Goal: Task Accomplishment & Management: Complete application form

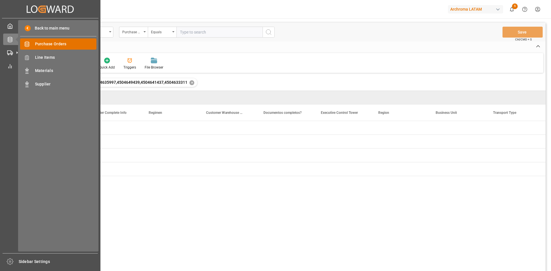
scroll to position [0, 951]
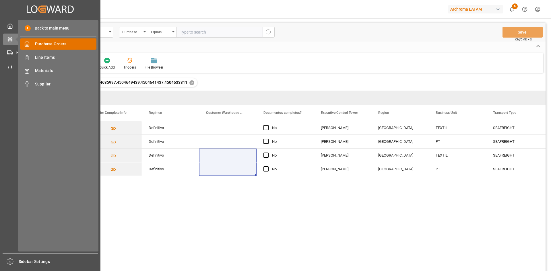
click at [62, 45] on span "Purchase Orders" at bounding box center [66, 44] width 62 height 6
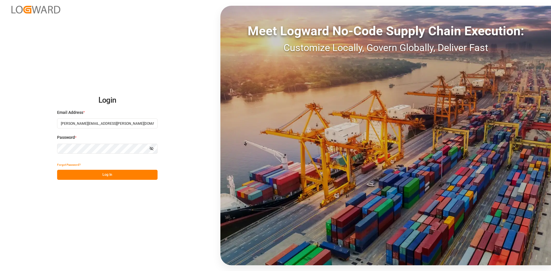
click at [137, 168] on div "Forgot Password?" at bounding box center [107, 165] width 101 height 10
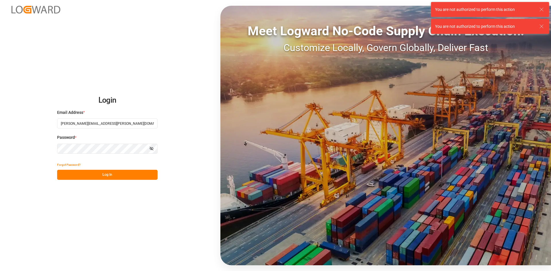
click at [136, 174] on button "Log In" at bounding box center [107, 175] width 101 height 10
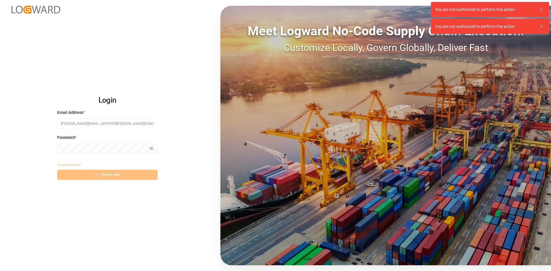
click at [543, 9] on icon at bounding box center [541, 9] width 7 height 7
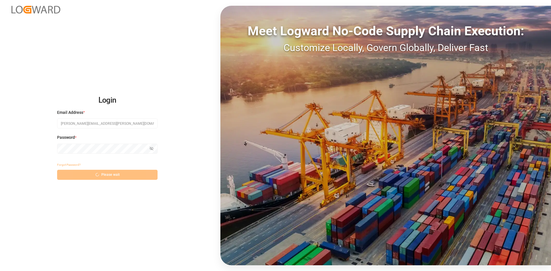
click at [541, 10] on div "You are not authorized to perform this action" at bounding box center [490, 9] width 122 height 19
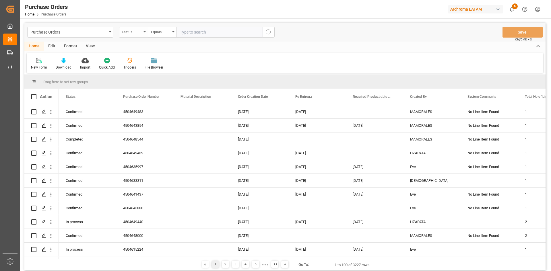
click at [134, 30] on div "Status" at bounding box center [132, 31] width 20 height 7
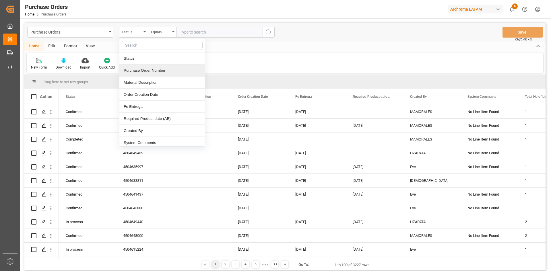
click at [145, 73] on div "Purchase Order Number" at bounding box center [162, 71] width 86 height 12
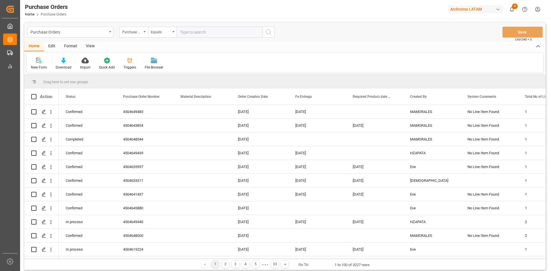
click at [192, 30] on input "text" at bounding box center [220, 32] width 86 height 11
paste input "4504635638"
type input "4504635638"
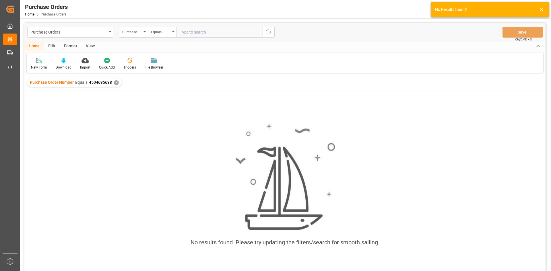
click at [114, 81] on div "✕" at bounding box center [116, 82] width 5 height 5
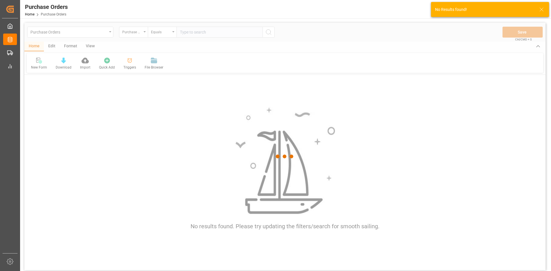
click at [200, 33] on div at bounding box center [285, 157] width 522 height 268
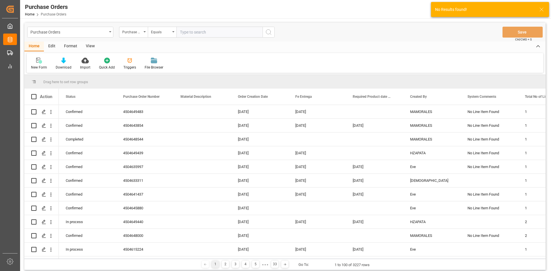
click at [200, 33] on input "text" at bounding box center [220, 32] width 86 height 11
paste input "4504635638"
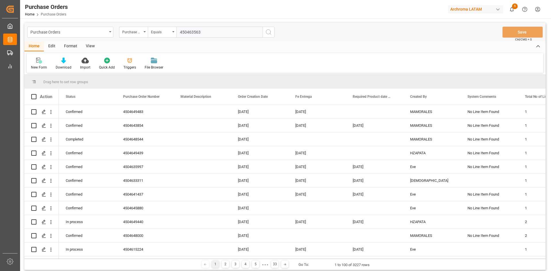
type input "4504635638"
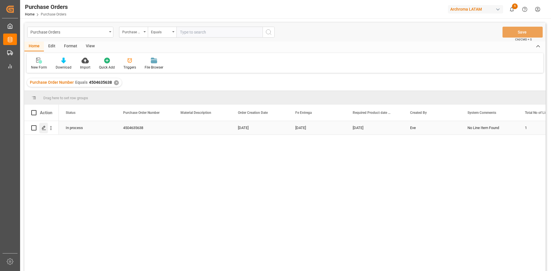
click at [45, 128] on icon "Press SPACE to select this row." at bounding box center [44, 128] width 5 height 5
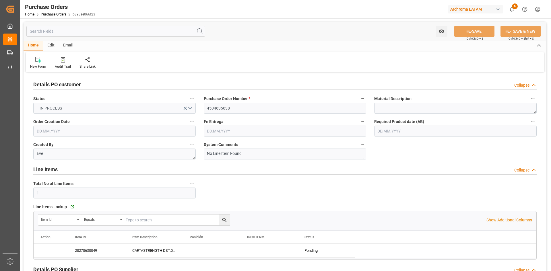
type input "[DATE]"
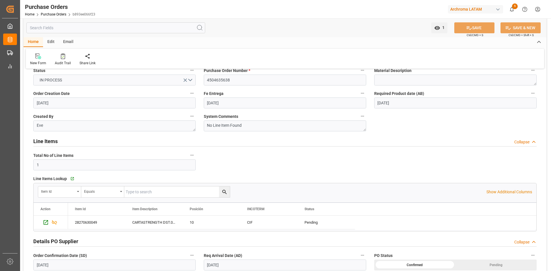
scroll to position [115, 0]
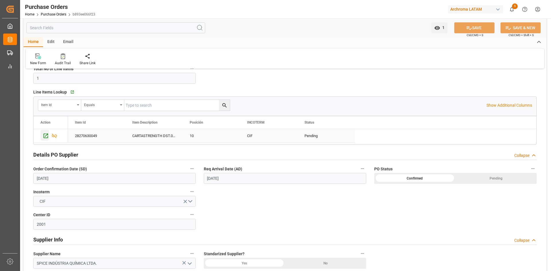
click at [47, 135] on icon "Press SPACE to select this row." at bounding box center [46, 136] width 6 height 6
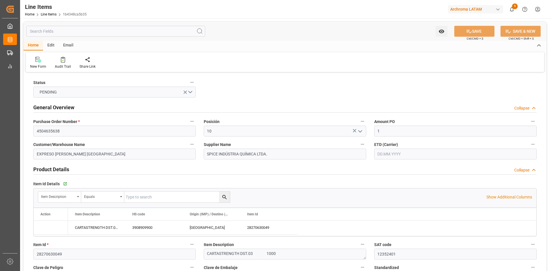
type input "1"
type input "12352401"
type input "7"
type input "7000"
type input "7413"
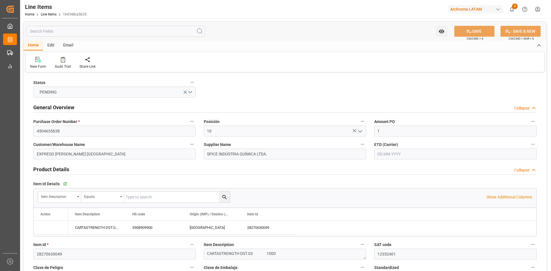
type input "11900"
type input "3908909900"
type input "[DATE]"
type input "[DATE] 14:13"
type input "27.06.2025 19:08"
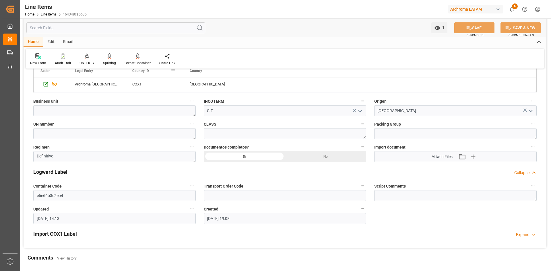
scroll to position [402, 0]
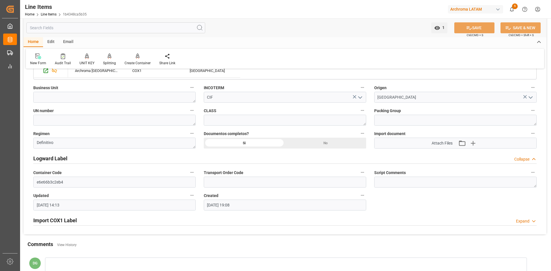
click at [58, 220] on h2 "Import COX1 Label" at bounding box center [55, 221] width 44 height 8
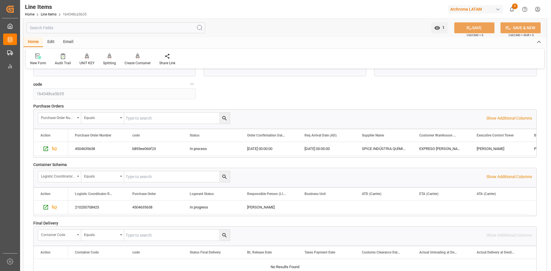
scroll to position [747, 0]
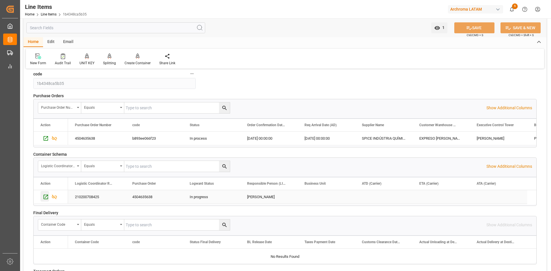
click at [47, 198] on icon "Press SPACE to select this row." at bounding box center [46, 197] width 6 height 6
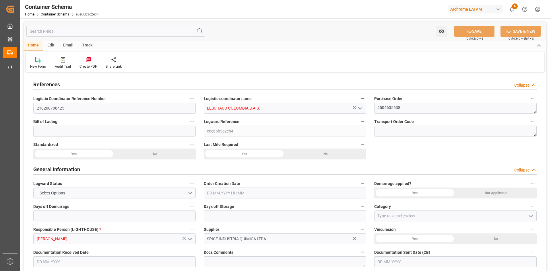
type input "0"
type input "3"
type input "1"
type input "7"
type input "7000"
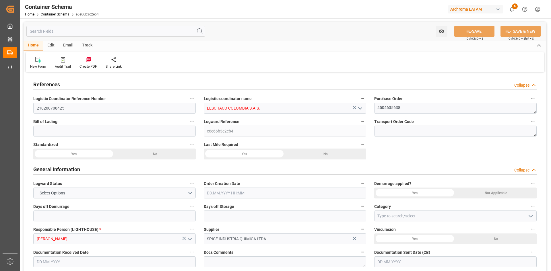
type input "7413"
type input "18.07.2025 15:30"
type input "18.07.2025"
type input "19.07.2025"
click at [61, 59] on icon at bounding box center [63, 60] width 4 height 6
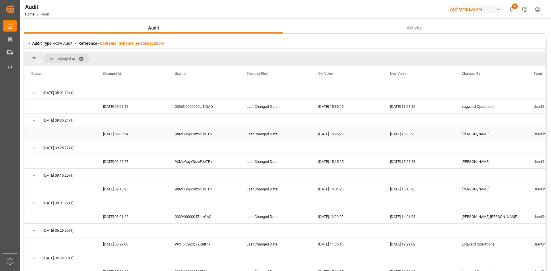
scroll to position [77, 0]
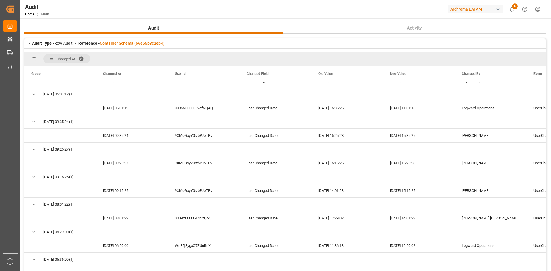
click at [83, 57] on span at bounding box center [83, 58] width 9 height 5
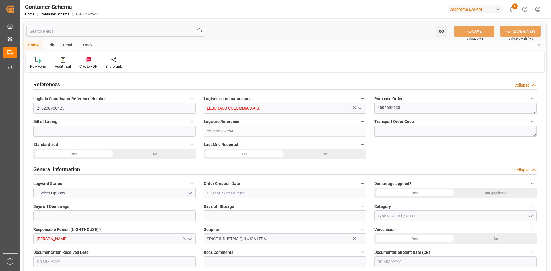
type input "0"
type input "3"
type input "1"
type input "7"
type input "7000"
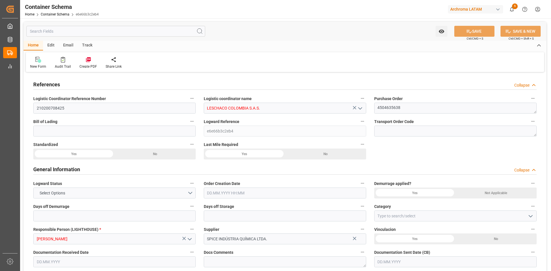
type input "7413"
type input "18.07.2025 15:30"
type input "18.07.2025"
type input "[DATE]"
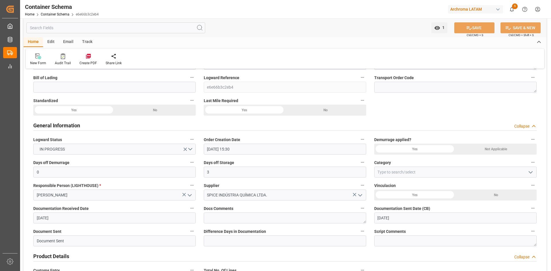
scroll to position [57, 0]
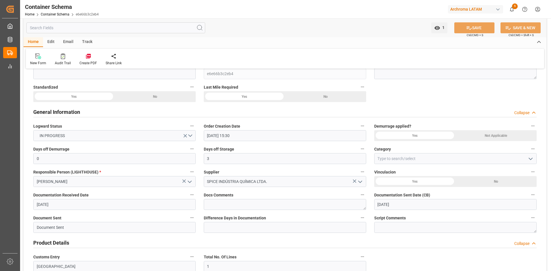
click at [196, 102] on div "Not Applicable" at bounding box center [155, 96] width 81 height 11
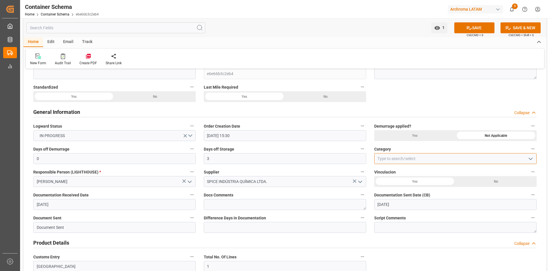
click at [405, 160] on input at bounding box center [455, 158] width 163 height 11
click at [528, 159] on icon "open menu" at bounding box center [531, 159] width 7 height 7
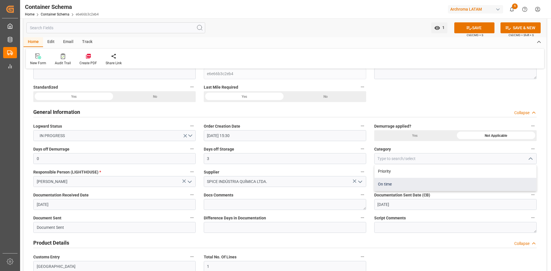
click at [388, 183] on div "On time" at bounding box center [456, 184] width 162 height 13
type input "On time"
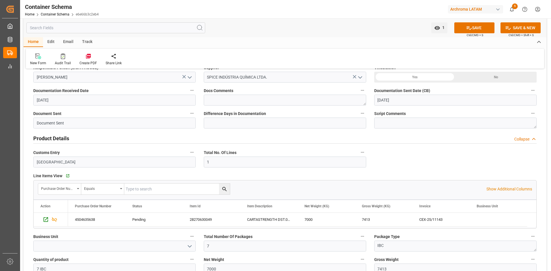
scroll to position [258, 0]
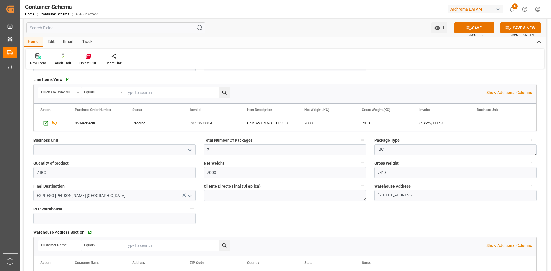
click at [190, 151] on polyline "open menu" at bounding box center [189, 150] width 3 height 2
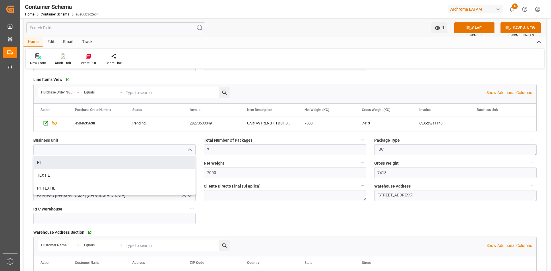
click at [95, 160] on div "PT" at bounding box center [115, 162] width 162 height 13
type input "PT"
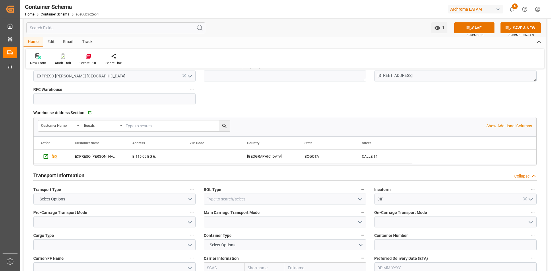
scroll to position [402, 0]
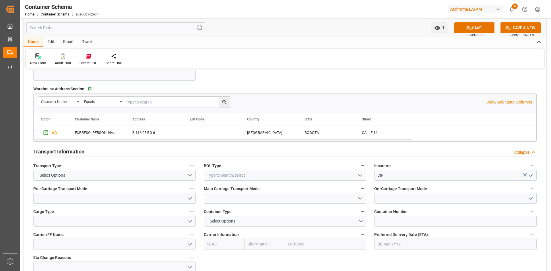
click at [361, 176] on polyline "open menu" at bounding box center [360, 176] width 3 height 2
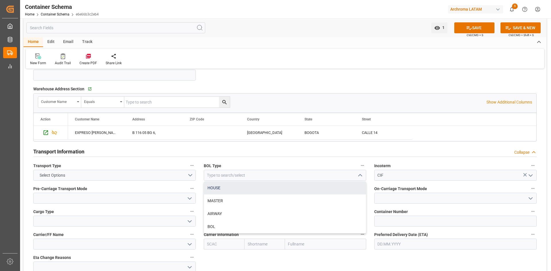
click at [223, 190] on div "HOUSE" at bounding box center [285, 188] width 162 height 13
type input "HOUSE"
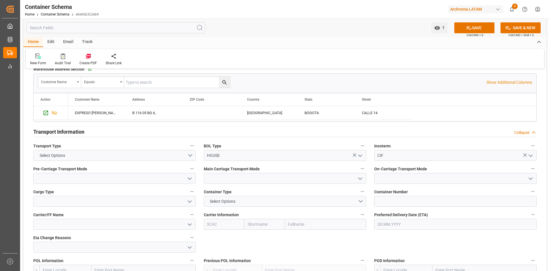
scroll to position [431, 0]
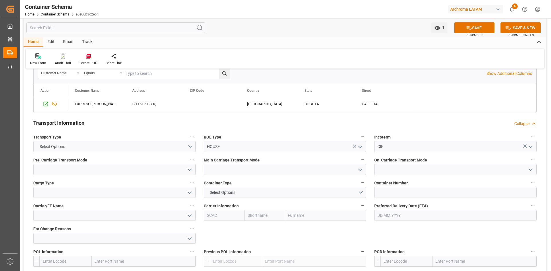
click at [190, 170] on polyline "open menu" at bounding box center [189, 170] width 3 height 2
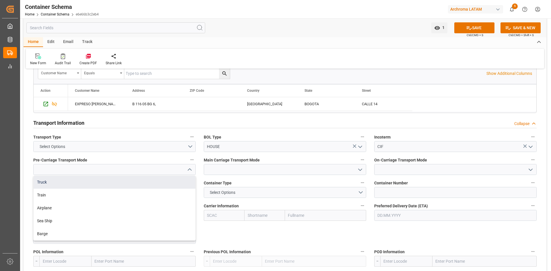
click at [74, 186] on div "Truck" at bounding box center [115, 182] width 162 height 13
type input "Truck"
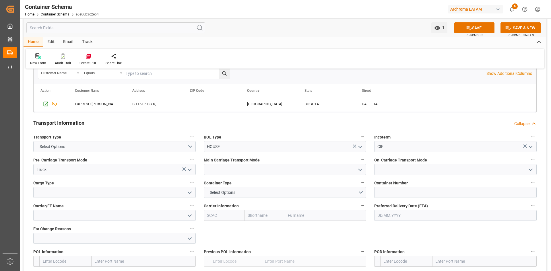
click at [363, 169] on icon "open menu" at bounding box center [360, 170] width 7 height 7
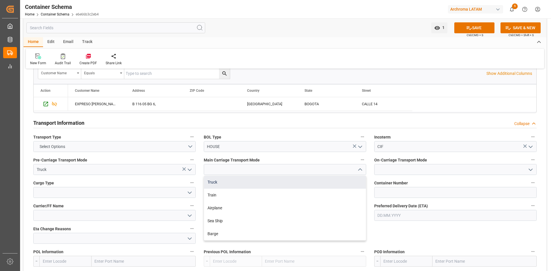
click at [244, 186] on div "Truck" at bounding box center [285, 182] width 162 height 13
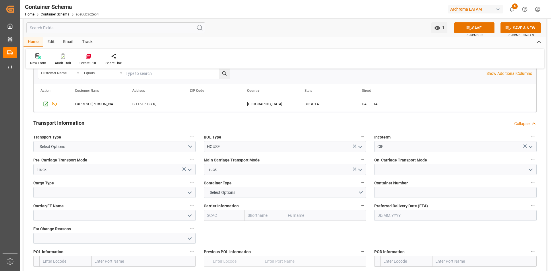
click at [362, 171] on icon "open menu" at bounding box center [360, 170] width 7 height 7
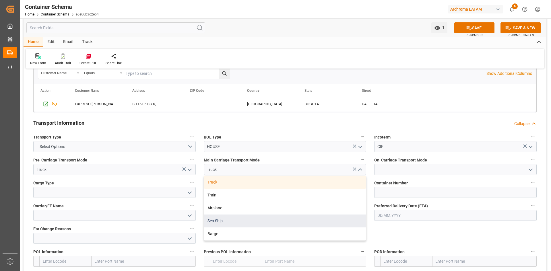
click at [224, 219] on div "Sea Ship" at bounding box center [285, 221] width 162 height 13
type input "Sea Ship"
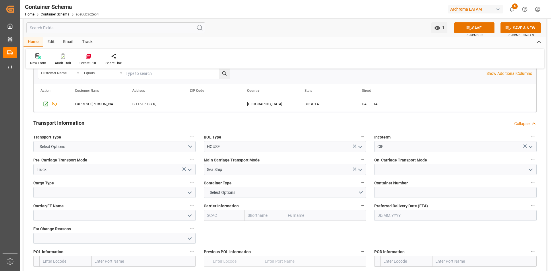
click at [530, 170] on polyline "open menu" at bounding box center [530, 170] width 3 height 2
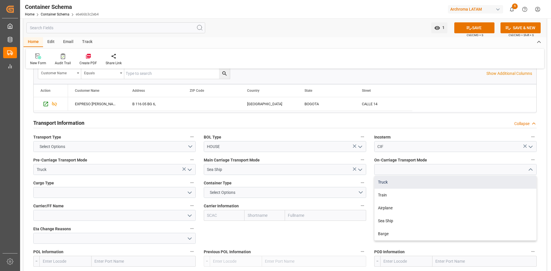
click at [392, 183] on div "Truck" at bounding box center [456, 182] width 162 height 13
type input "Truck"
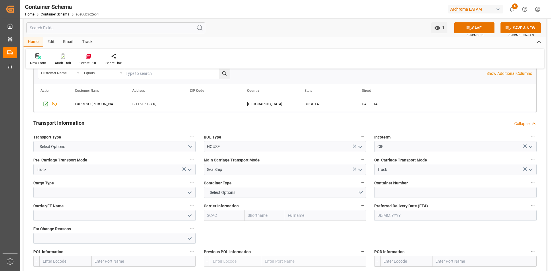
click at [189, 192] on icon "open menu" at bounding box center [189, 193] width 7 height 7
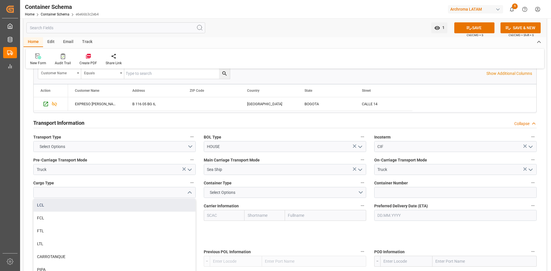
click at [60, 208] on div "LCL" at bounding box center [115, 205] width 162 height 13
type input "LCL"
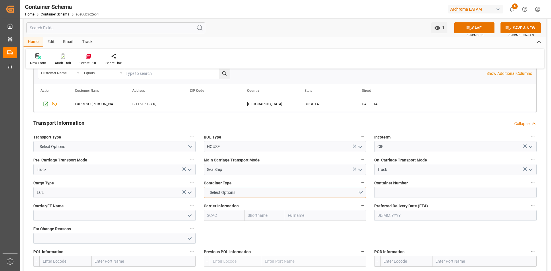
click at [359, 193] on button "Select Options" at bounding box center [285, 192] width 163 height 11
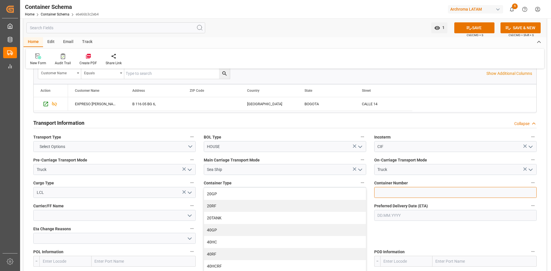
click at [431, 196] on input at bounding box center [455, 192] width 163 height 11
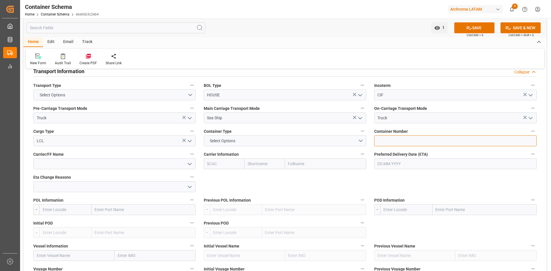
scroll to position [488, 0]
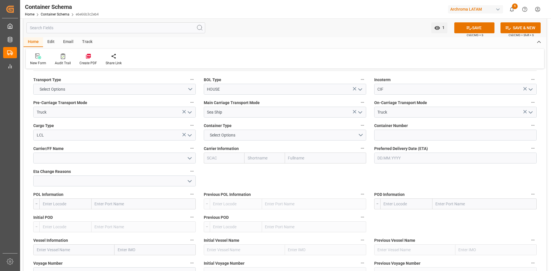
click at [192, 159] on icon "open menu" at bounding box center [189, 158] width 7 height 7
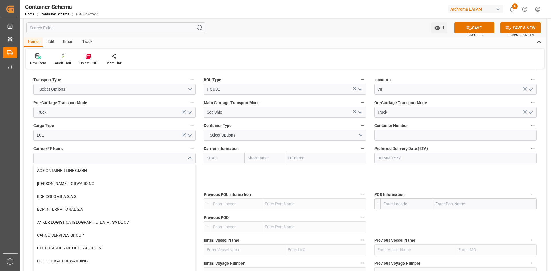
click at [330, 159] on input "text" at bounding box center [325, 158] width 81 height 11
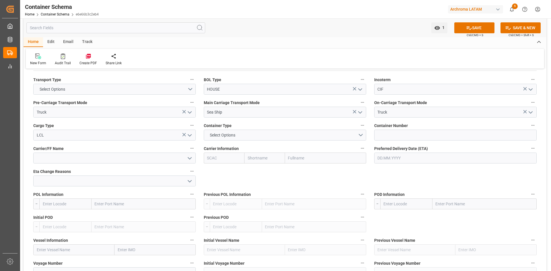
click at [298, 159] on input "text" at bounding box center [325, 158] width 81 height 11
type input "MS"
click at [312, 173] on b "Mediterranean Shipping Company" at bounding box center [320, 171] width 63 height 5
type input "MSCU"
type input "MSC"
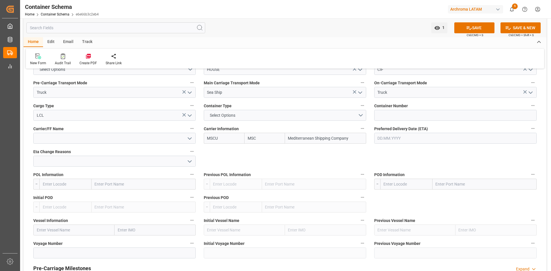
scroll to position [517, 0]
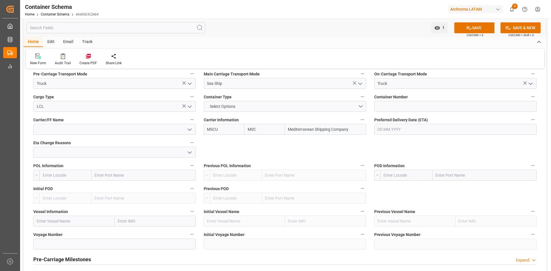
type input "Mediterranean Shipping Company"
click at [122, 177] on input "text" at bounding box center [144, 175] width 104 height 11
type input "SANTOS"
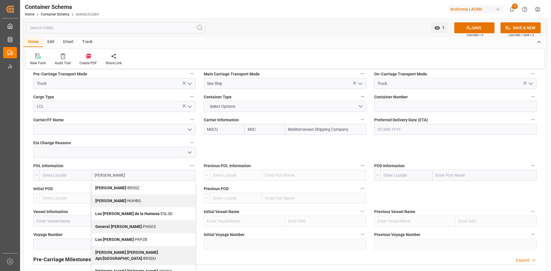
click at [127, 184] on div "Santos - BRSSZ" at bounding box center [144, 188] width 104 height 13
type input "BRSSZ"
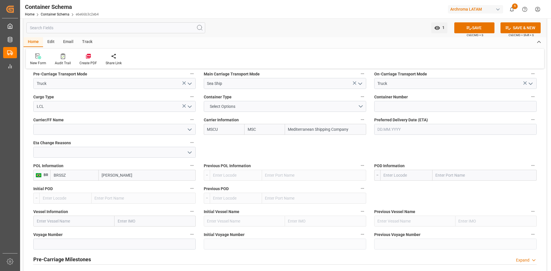
type input "Santos"
click at [466, 175] on input "text" at bounding box center [485, 175] width 104 height 11
type input "CARTA"
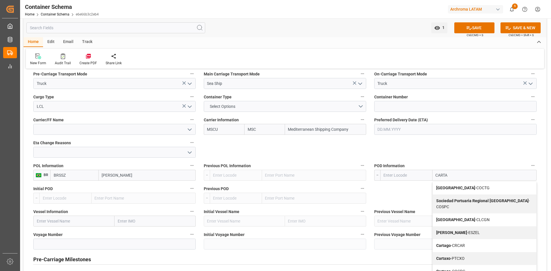
click at [472, 186] on div "Cartagena - COCTG" at bounding box center [485, 188] width 104 height 13
type input "COCTG"
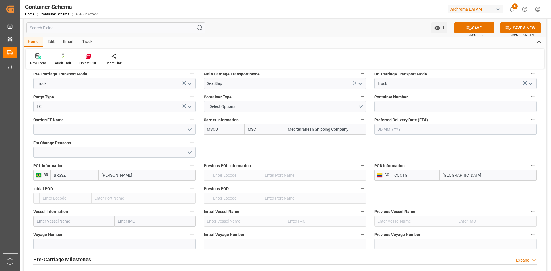
type input "Cartagena"
click at [74, 223] on input "text" at bounding box center [73, 221] width 81 height 11
click at [64, 222] on input "text" at bounding box center [73, 221] width 81 height 11
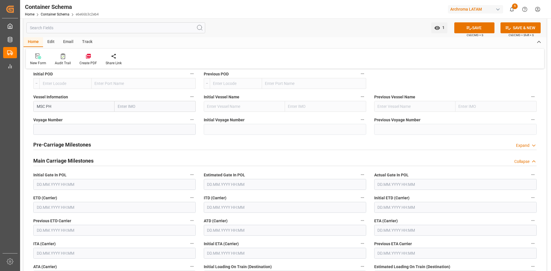
scroll to position [0, 0]
click at [67, 117] on span "MSC PHOENIX - 9267649" at bounding box center [59, 119] width 44 height 5
type input "MSC PHOENIX"
type input "9267649"
type input "MSC PHOENIX"
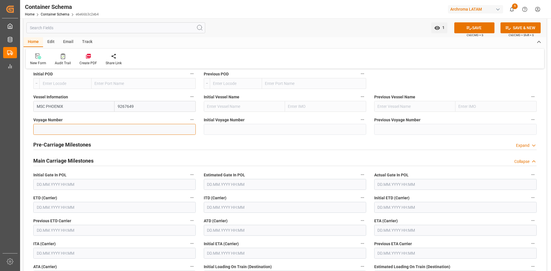
click at [82, 127] on input at bounding box center [114, 129] width 163 height 11
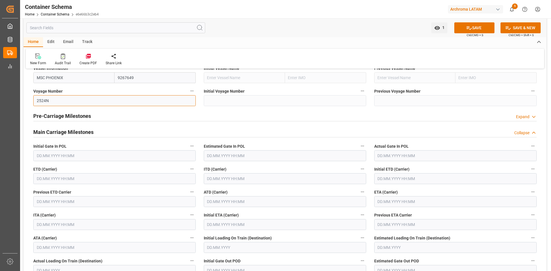
type input "2524N"
click at [67, 179] on input "text" at bounding box center [114, 178] width 163 height 11
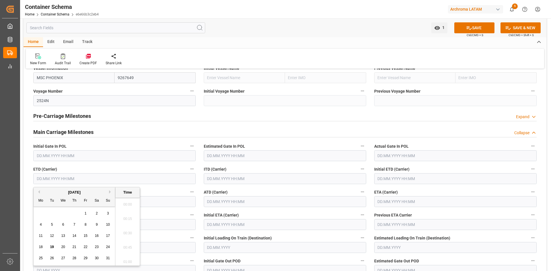
scroll to position [548, 0]
click at [75, 226] on span "7" at bounding box center [75, 225] width 2 height 4
type input "07.08.2025 00:00"
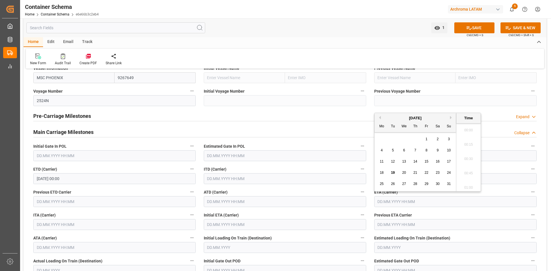
click at [393, 202] on input "text" at bounding box center [455, 201] width 163 height 11
click at [414, 172] on span "21" at bounding box center [416, 173] width 4 height 4
type input "21.08.2025 00:00"
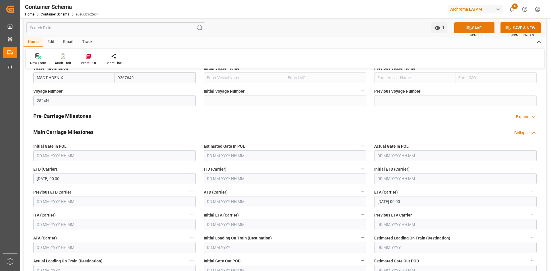
click at [466, 28] on icon at bounding box center [469, 28] width 6 height 6
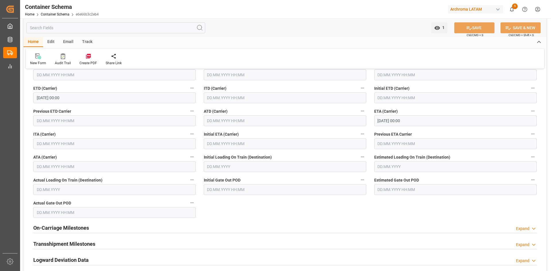
scroll to position [804, 0]
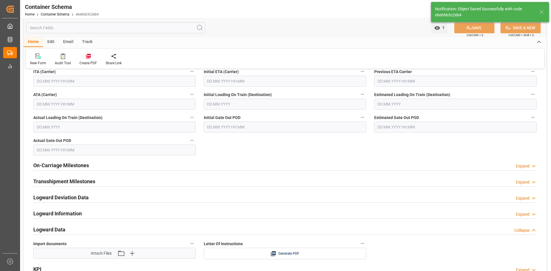
type input "COCTG"
type input "Cartagena"
type input "MSC PHOENIX"
type input "9267649"
type input "2524N"
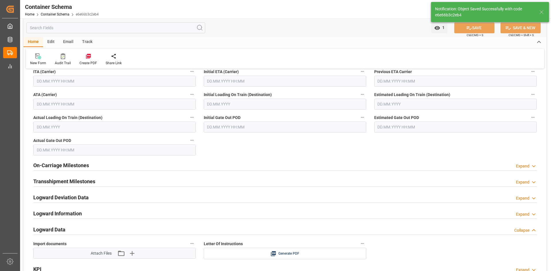
type input "07.08.2025 00:00"
type input "21.08.2025 00:00"
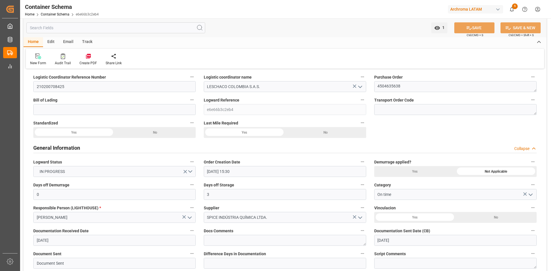
scroll to position [0, 0]
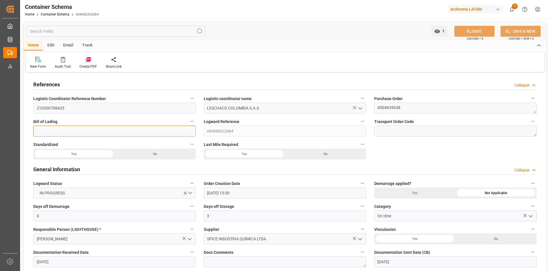
click at [165, 131] on input at bounding box center [114, 131] width 163 height 11
paste input "SSZCTG2508016"
type input "SSZCTG2508016"
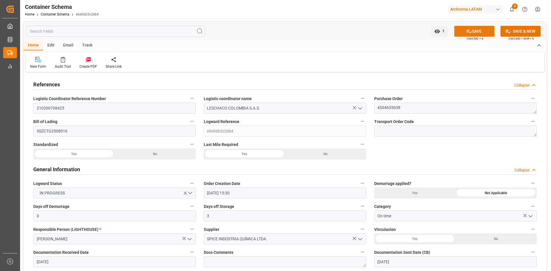
click at [468, 33] on icon at bounding box center [469, 31] width 6 height 6
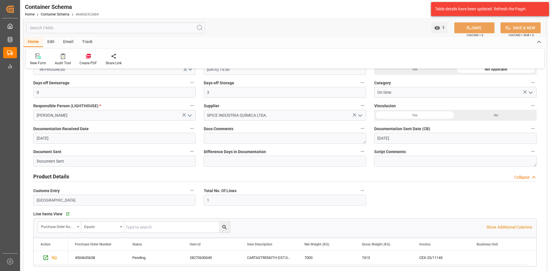
scroll to position [115, 0]
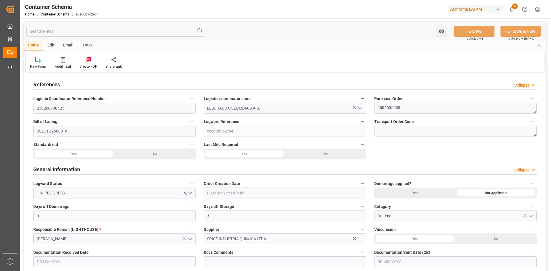
type input "0"
type input "3"
type input "1"
type input "7"
type input "7000"
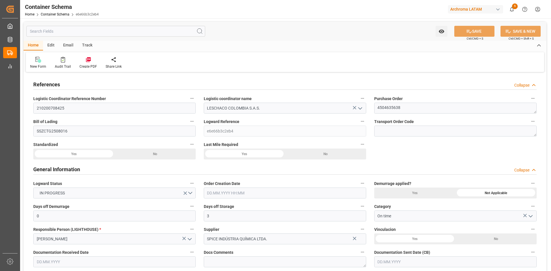
type input "7413"
type input "MSC"
type input "Mediterranean Shipping Company"
type input "BRSSZ"
type input "COCTG"
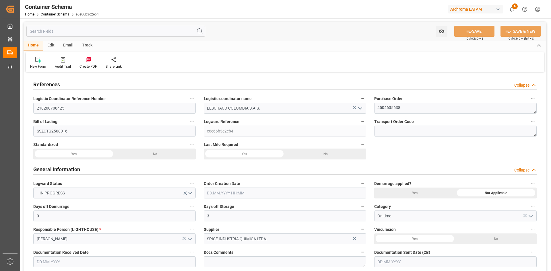
type input "COCTG"
type input "9267649"
type input "18.07.2025 15:30"
type input "[DATE]"
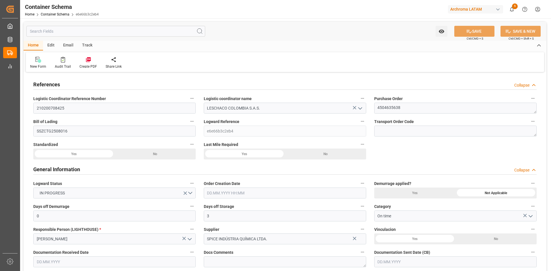
type input "19.07.2025"
type input "07.08.2025 00:00"
type input "21.08.2025 00:00"
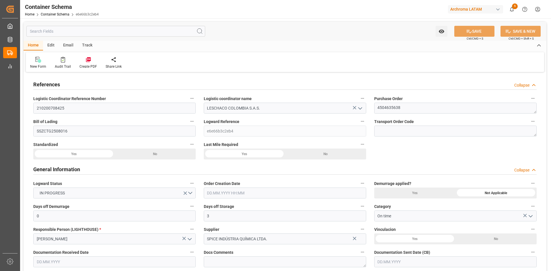
type input "21.08.2025 00:00"
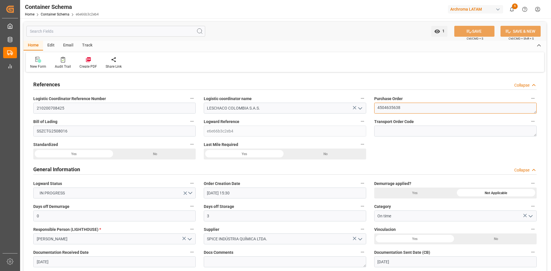
click at [384, 107] on textarea "4504635638" at bounding box center [455, 108] width 163 height 11
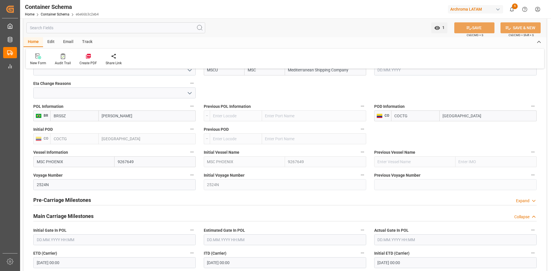
scroll to position [574, 0]
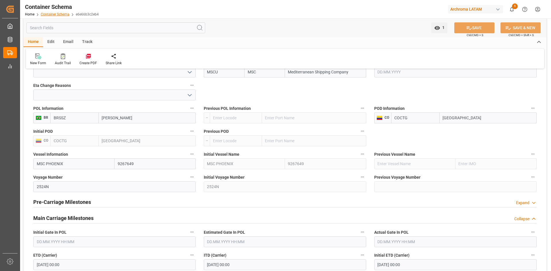
click at [62, 14] on link "Container Schema" at bounding box center [55, 14] width 29 height 4
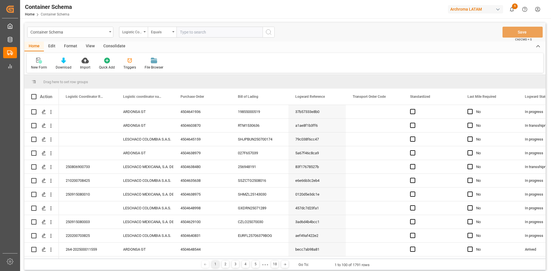
click at [208, 36] on input "text" at bounding box center [220, 32] width 86 height 11
click at [209, 34] on input "text" at bounding box center [220, 32] width 86 height 11
click at [146, 31] on div "Logistic Coordinator Reference Number" at bounding box center [133, 32] width 29 height 11
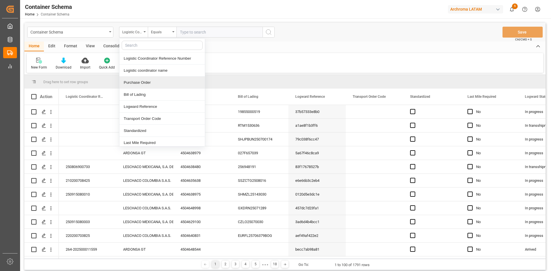
click at [159, 78] on div "Purchase Order" at bounding box center [162, 83] width 86 height 12
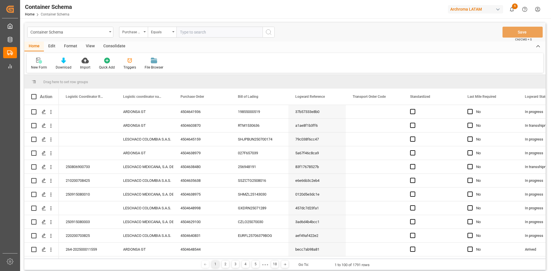
click at [198, 37] on input "text" at bounding box center [220, 32] width 86 height 11
paste input "4504584519"
type input "4504584519"
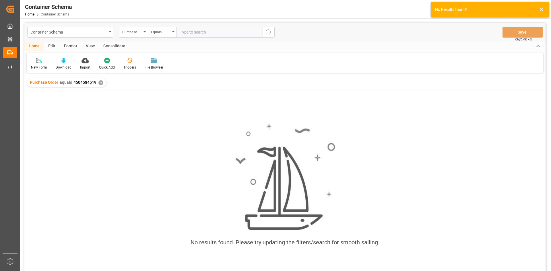
click at [101, 83] on div "✕" at bounding box center [100, 82] width 5 height 5
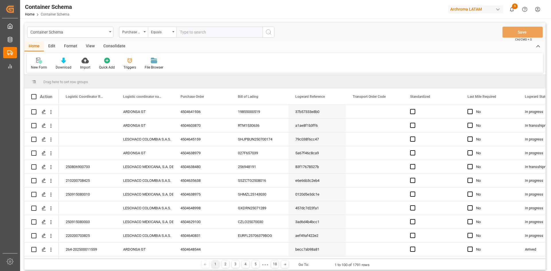
click at [191, 33] on input "text" at bounding box center [220, 32] width 86 height 11
paste input "4504584519"
type input "4504584519"
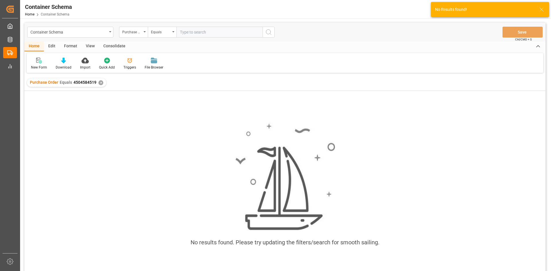
click at [100, 84] on div "✕" at bounding box center [100, 82] width 5 height 5
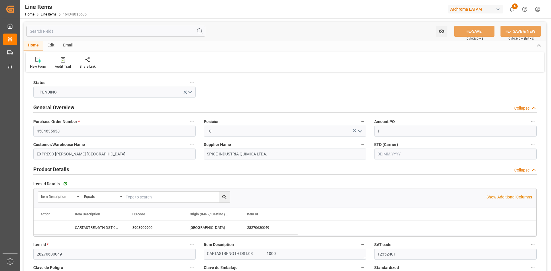
type input "1"
type input "12352401"
type input "7"
type input "7000"
type input "7413"
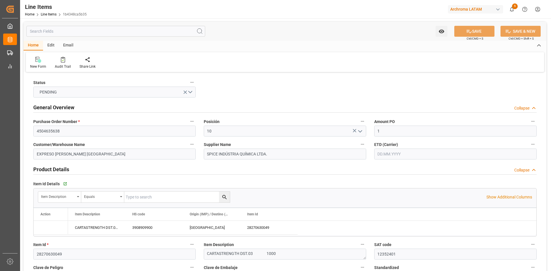
type input "11900"
type input "3908909900"
type input "[DATE]"
type input "[DATE] 16:12"
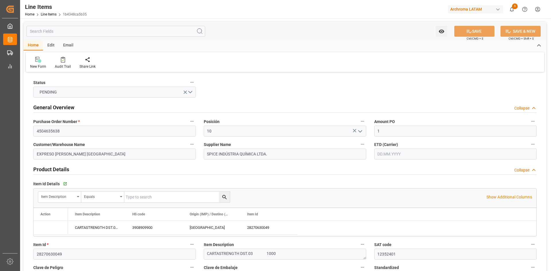
type input "[DATE] 19:08"
click at [48, 15] on link "Line Items" at bounding box center [49, 14] width 16 height 4
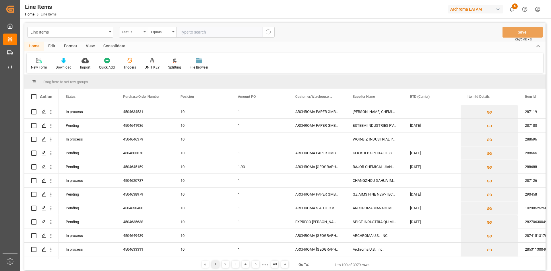
click at [144, 33] on div "Status" at bounding box center [133, 32] width 29 height 11
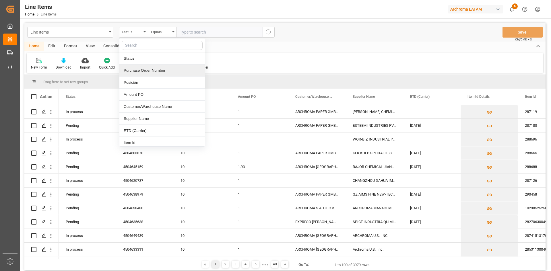
drag, startPoint x: 146, startPoint y: 72, endPoint x: 173, endPoint y: 53, distance: 33.0
click at [146, 71] on div "Purchase Order Number" at bounding box center [162, 71] width 86 height 12
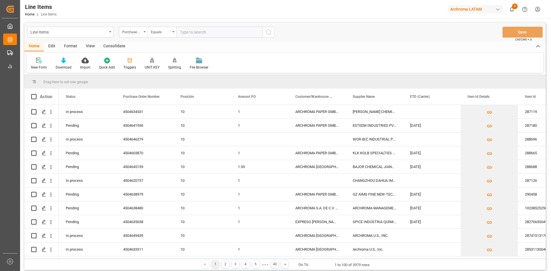
click at [194, 36] on input "text" at bounding box center [220, 32] width 86 height 11
paste input "4504584519"
type input "4504584519"
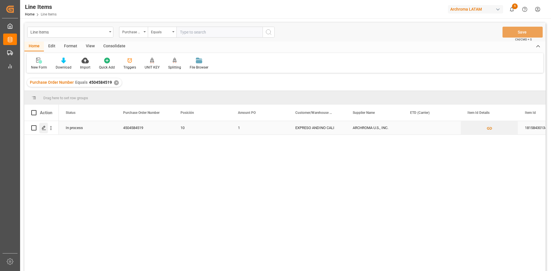
click at [42, 129] on polygon "Press SPACE to select this row." at bounding box center [43, 127] width 3 height 3
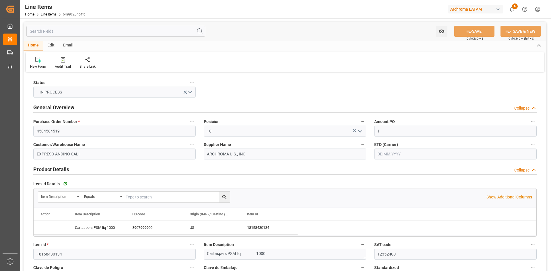
type input "1"
type input "12352400"
type input "4000"
type input "3907999900"
type input "[DATE] 19:03"
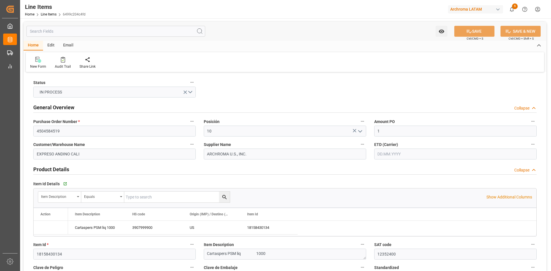
type input "[DATE] 00:31"
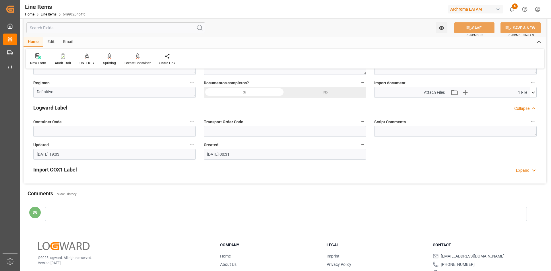
scroll to position [481, 0]
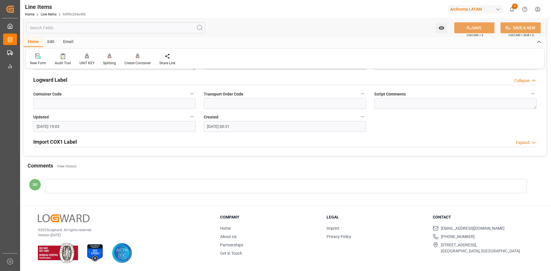
click at [79, 142] on div "Import COX1 Label Expand" at bounding box center [285, 141] width 504 height 11
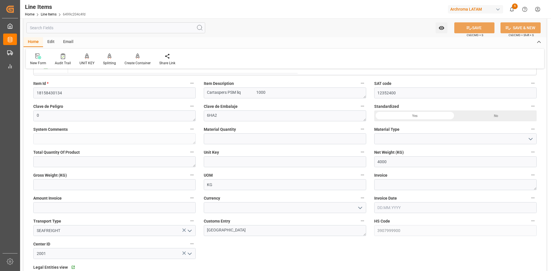
scroll to position [0, 0]
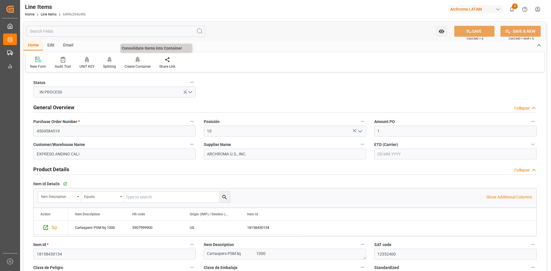
click at [138, 66] on div "Create Container" at bounding box center [138, 66] width 26 height 5
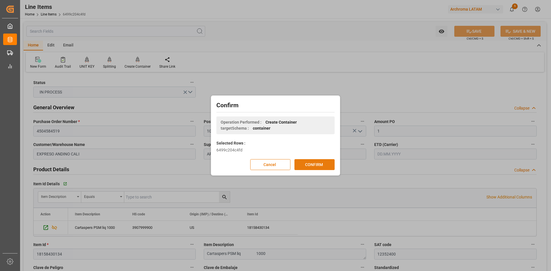
click at [317, 164] on button "CONFIRM" at bounding box center [315, 164] width 40 height 11
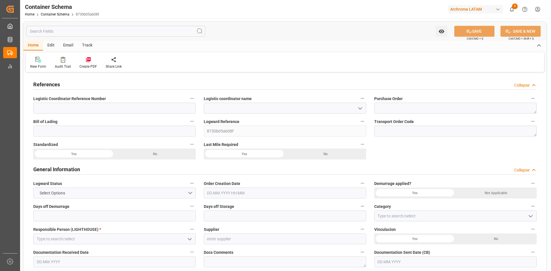
type input "0"
type input "1"
type input "0"
type input "4000"
type input "0"
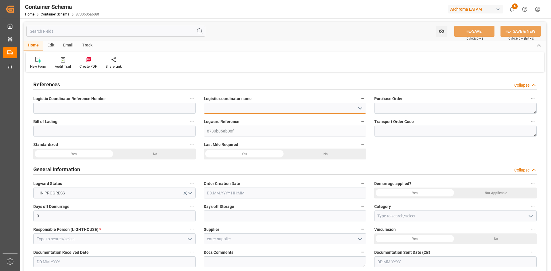
click at [239, 110] on input at bounding box center [285, 108] width 163 height 11
click at [360, 108] on icon "open menu" at bounding box center [360, 108] width 7 height 7
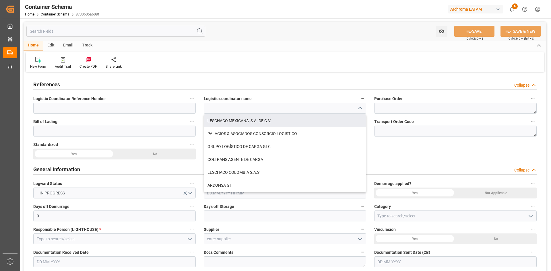
click at [281, 123] on div "LESCHACO MEXICANA, S.A. DE C.V." at bounding box center [285, 121] width 162 height 13
type input "LESCHACO MEXICANA, S.A. DE C.V."
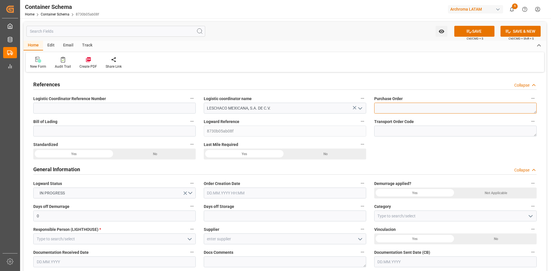
click at [404, 110] on textarea at bounding box center [455, 108] width 163 height 11
paste textarea "4504584519"
type textarea "4504584519"
click at [359, 108] on polyline "open menu" at bounding box center [360, 109] width 3 height 2
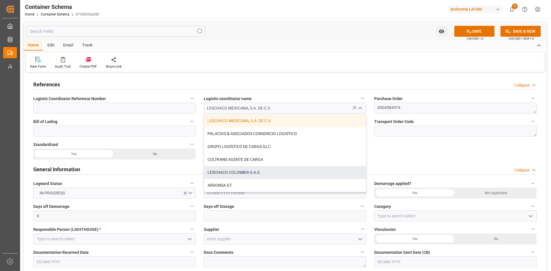
click at [294, 173] on div "LESCHACO COLOMBIA S.A.S." at bounding box center [285, 172] width 162 height 13
type input "LESCHACO COLOMBIA S.A.S."
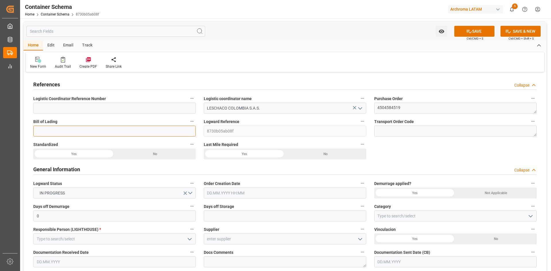
click at [80, 131] on input at bounding box center [114, 131] width 163 height 11
click at [90, 133] on input at bounding box center [114, 131] width 163 height 11
paste input "6310066756"
type input "6310066756"
click at [196, 154] on div "No" at bounding box center [155, 154] width 81 height 11
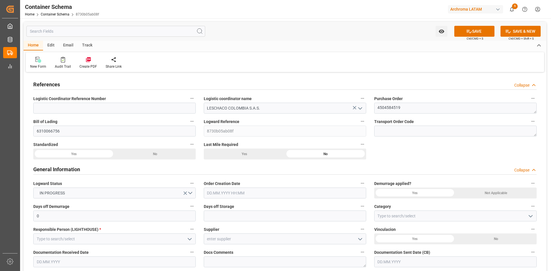
click at [115, 154] on div "Yes" at bounding box center [73, 154] width 81 height 11
click at [77, 154] on div "Yes" at bounding box center [73, 154] width 81 height 11
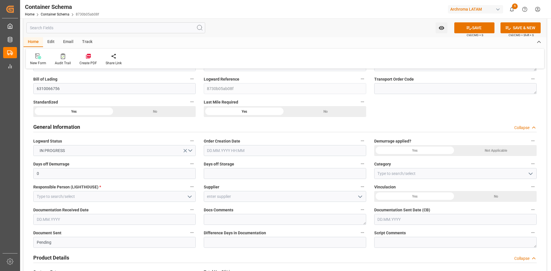
scroll to position [57, 0]
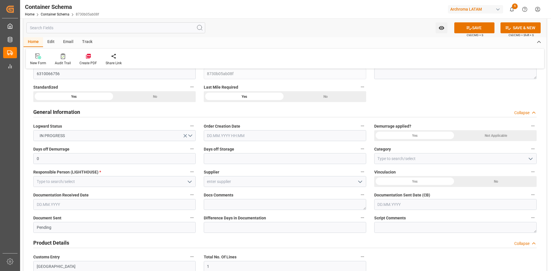
click at [286, 138] on input "text" at bounding box center [285, 135] width 163 height 11
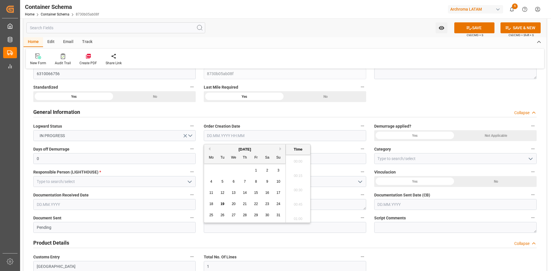
scroll to position [619, 0]
click at [217, 166] on div "28 29 30 31 1 2 3" at bounding box center [245, 170] width 78 height 11
click at [221, 206] on span "19" at bounding box center [223, 204] width 4 height 4
type input "19.08.2025 00:00"
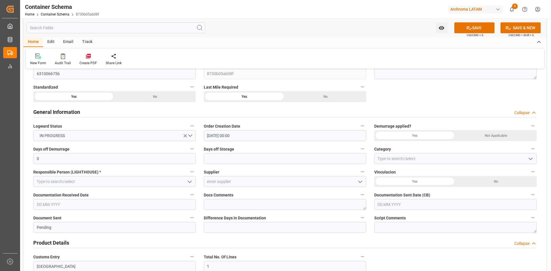
click at [196, 102] on div "Not Applicable" at bounding box center [155, 96] width 81 height 11
click at [188, 181] on polyline "open menu" at bounding box center [189, 182] width 3 height 2
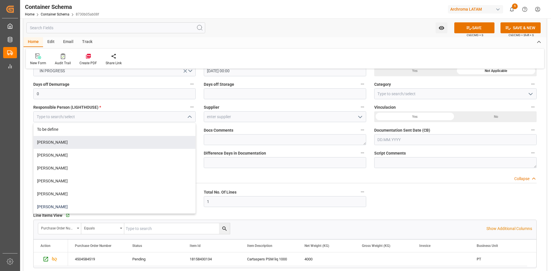
scroll to position [144, 0]
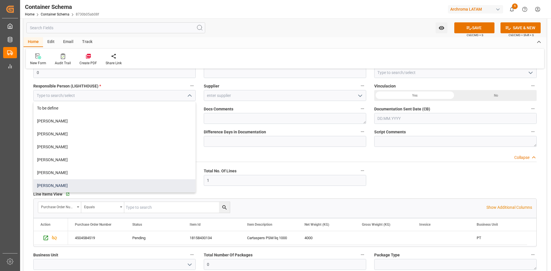
click at [75, 183] on div "Dalia Gutierrez" at bounding box center [115, 185] width 162 height 13
type input "Dalia Gutierrez"
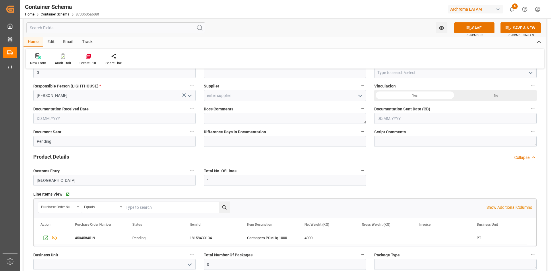
click at [361, 97] on polyline "open menu" at bounding box center [360, 96] width 3 height 2
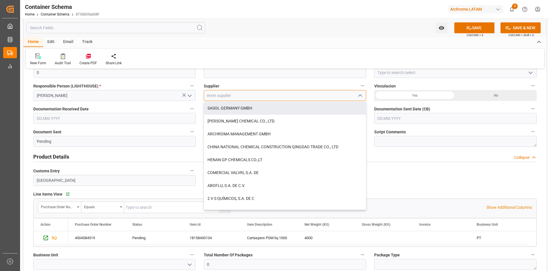
click at [239, 98] on input at bounding box center [285, 95] width 163 height 11
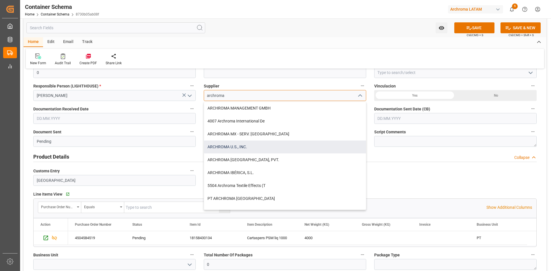
click at [250, 145] on div "ARCHROMA U.S., INC." at bounding box center [285, 147] width 162 height 13
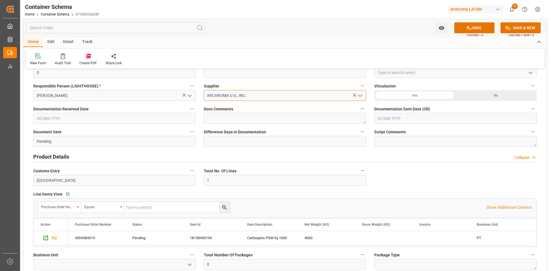
type input "ARCHROMA U.S., INC."
click at [196, 16] on div "No" at bounding box center [155, 10] width 81 height 11
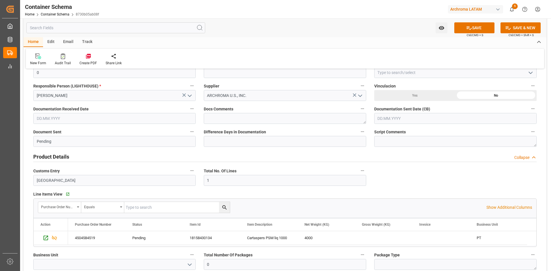
click at [114, 121] on input "text" at bounding box center [114, 118] width 163 height 11
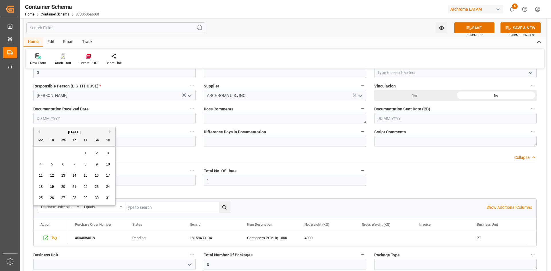
click at [85, 174] on span "15" at bounding box center [86, 176] width 4 height 4
type input "[DATE]"
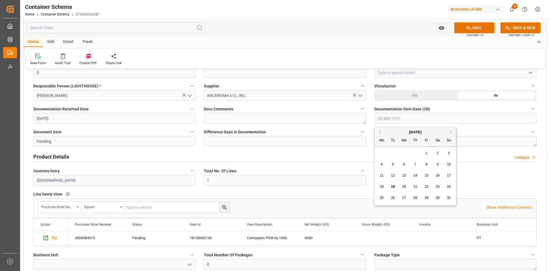
click at [424, 120] on input "text" at bounding box center [455, 118] width 163 height 11
click at [392, 154] on div "28 29 30 31 1 2 3" at bounding box center [415, 153] width 78 height 11
click at [437, 177] on span "16" at bounding box center [438, 176] width 4 height 4
type input "[DATE]"
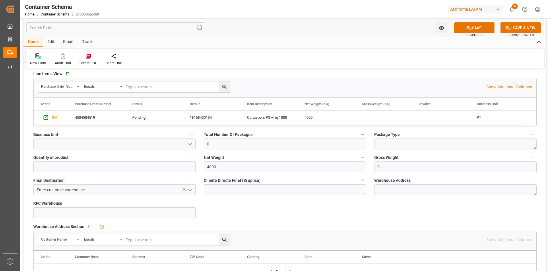
scroll to position [287, 0]
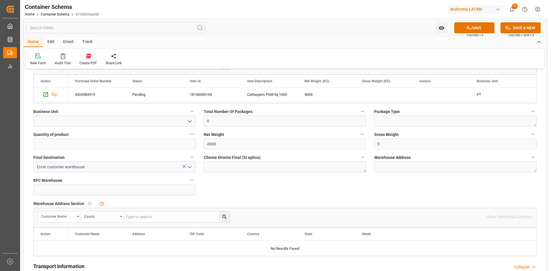
click at [109, 115] on label "Business Unit" at bounding box center [114, 112] width 163 height 8
click at [188, 115] on button "Business Unit" at bounding box center [191, 111] width 7 height 7
click at [184, 119] on div at bounding box center [275, 135] width 551 height 271
click at [189, 119] on icon "open menu" at bounding box center [189, 121] width 7 height 7
click at [85, 133] on div "PT" at bounding box center [115, 134] width 162 height 13
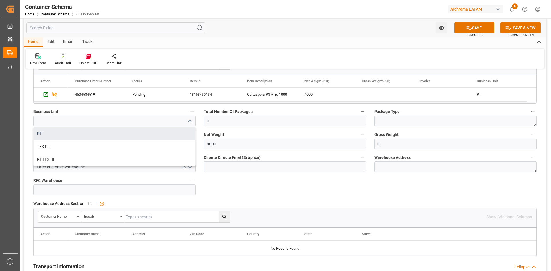
type input "PT"
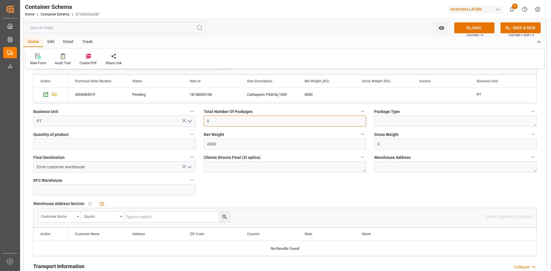
click at [243, 125] on input "0" at bounding box center [285, 121] width 163 height 11
click at [240, 121] on input "text" at bounding box center [285, 121] width 163 height 11
type input "4"
click at [418, 120] on textarea at bounding box center [455, 121] width 163 height 11
type textarea "IBC"
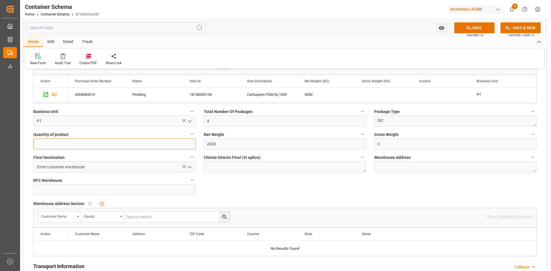
click at [158, 145] on input at bounding box center [114, 144] width 163 height 11
type input "4000"
click at [387, 145] on input "0" at bounding box center [455, 144] width 163 height 11
drag, startPoint x: 387, startPoint y: 144, endPoint x: 334, endPoint y: 158, distance: 55.0
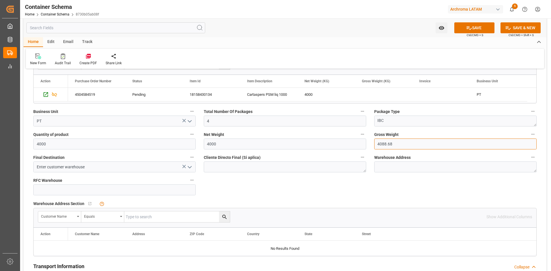
type input "4088.68"
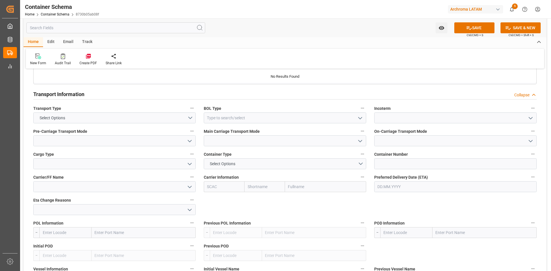
scroll to position [431, 0]
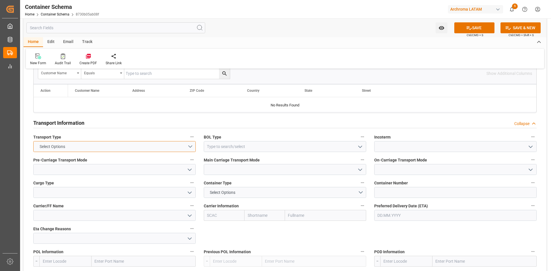
click at [190, 148] on button "Select Options" at bounding box center [114, 146] width 163 height 11
click at [95, 150] on div "SEAFREIGHT" at bounding box center [115, 148] width 162 height 12
click at [359, 149] on icon "open menu" at bounding box center [360, 147] width 7 height 7
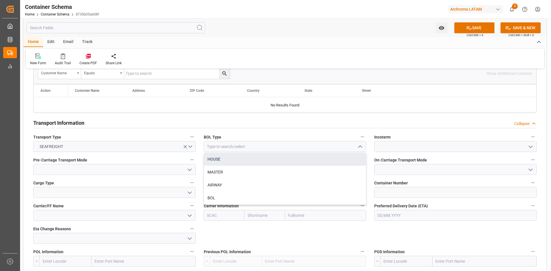
click at [260, 160] on div "HOUSE" at bounding box center [285, 159] width 162 height 13
type input "HOUSE"
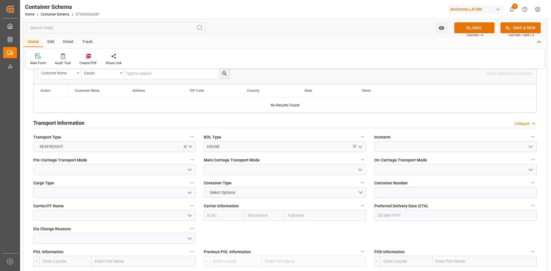
click at [530, 150] on button "open menu" at bounding box center [530, 146] width 9 height 9
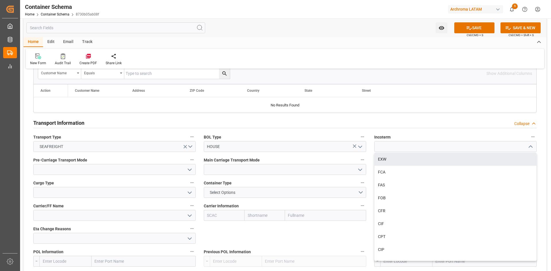
drag, startPoint x: 323, startPoint y: 234, endPoint x: 391, endPoint y: 185, distance: 83.9
click at [323, 234] on div "References Collapse Logistic Coordinator Reference Number Logistic coordinator …" at bounding box center [285, 174] width 523 height 1062
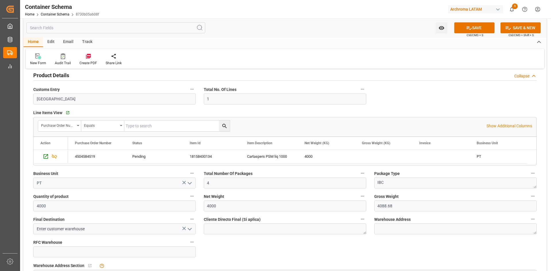
scroll to position [0, 0]
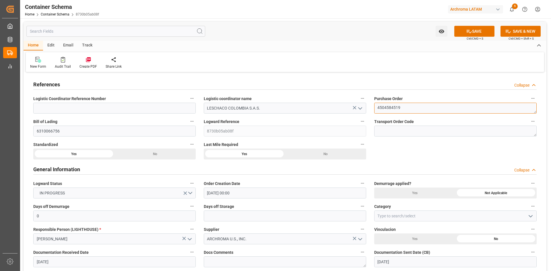
click at [389, 105] on textarea "4504584519" at bounding box center [455, 108] width 163 height 11
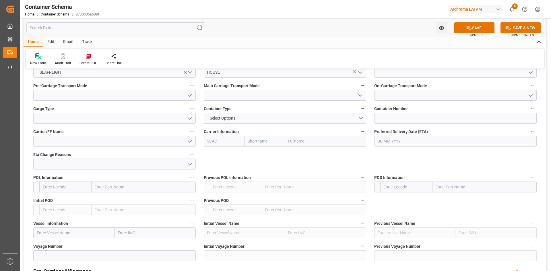
scroll to position [431, 0]
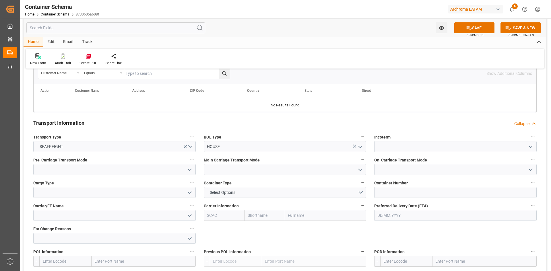
click at [530, 148] on icon "open menu" at bounding box center [531, 147] width 7 height 7
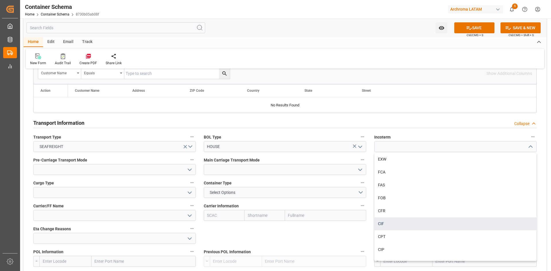
click at [385, 225] on div "CIF" at bounding box center [456, 224] width 162 height 13
type input "CIF"
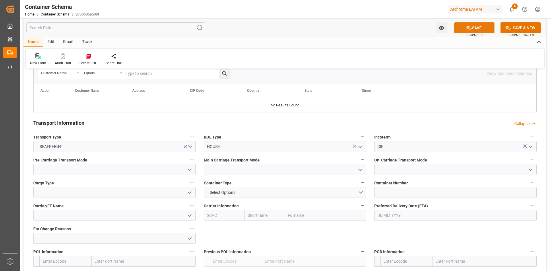
click at [482, 23] on button "SAVE" at bounding box center [475, 27] width 40 height 11
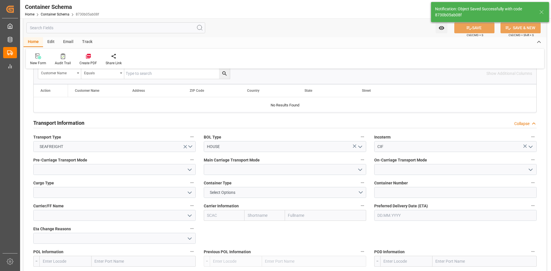
type input "Document Sent"
type input "4 IBC"
click at [192, 170] on icon "open menu" at bounding box center [189, 170] width 7 height 7
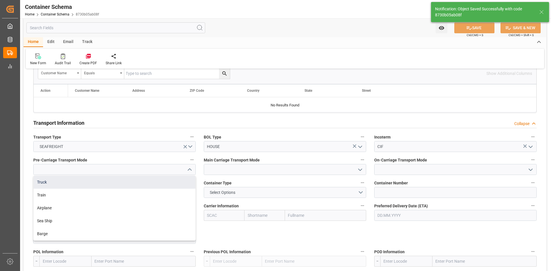
click at [117, 185] on div "Truck" at bounding box center [115, 182] width 162 height 13
type input "Truck"
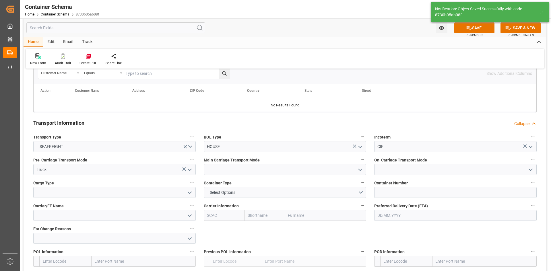
click at [358, 170] on icon "open menu" at bounding box center [360, 170] width 7 height 7
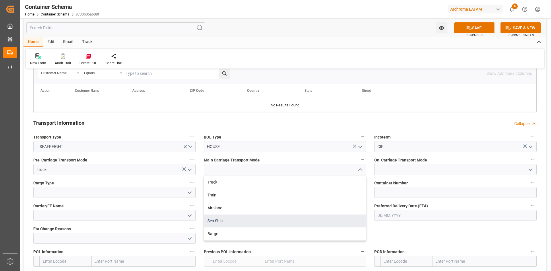
click at [225, 220] on div "Sea Ship" at bounding box center [285, 221] width 162 height 13
type input "Sea Ship"
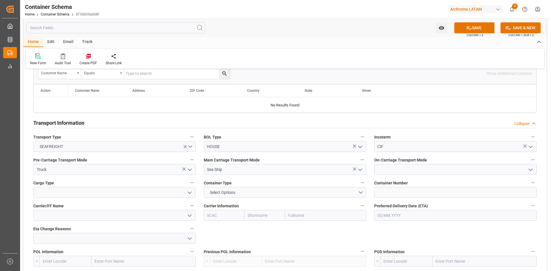
click at [532, 171] on icon "open menu" at bounding box center [531, 170] width 7 height 7
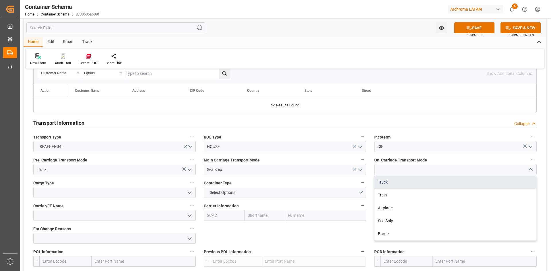
click at [397, 186] on div "Truck" at bounding box center [456, 182] width 162 height 13
type input "Truck"
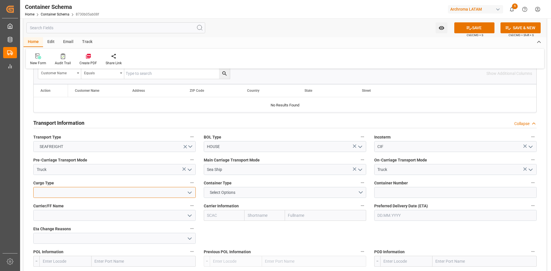
click at [141, 188] on input at bounding box center [114, 192] width 163 height 11
click at [190, 194] on polyline "open menu" at bounding box center [189, 193] width 3 height 2
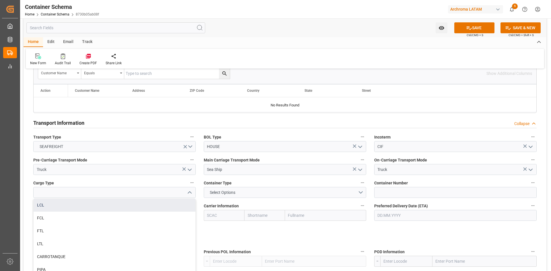
click at [66, 206] on div "LCL" at bounding box center [115, 205] width 162 height 13
type input "LCL"
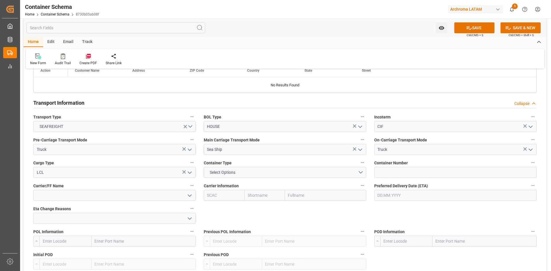
scroll to position [459, 0]
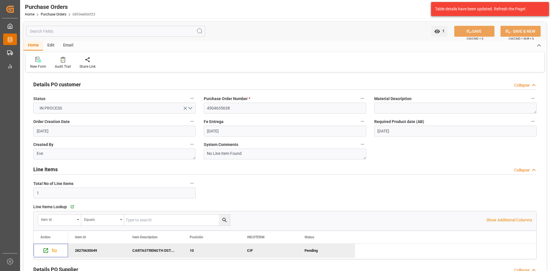
scroll to position [115, 0]
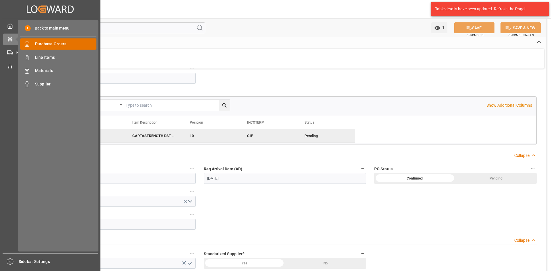
click at [51, 47] on span "Purchase Orders" at bounding box center [66, 44] width 62 height 6
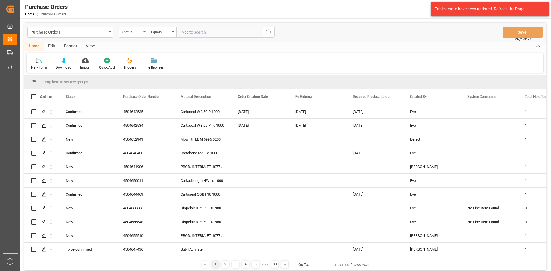
click at [147, 35] on div "Status" at bounding box center [133, 32] width 29 height 11
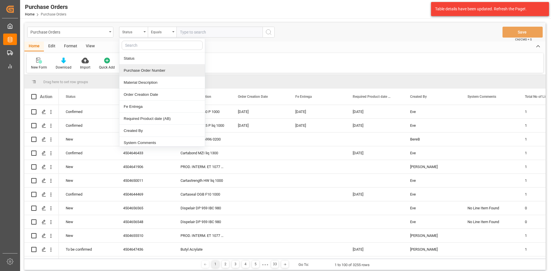
click at [168, 73] on div "Purchase Order Number" at bounding box center [162, 71] width 86 height 12
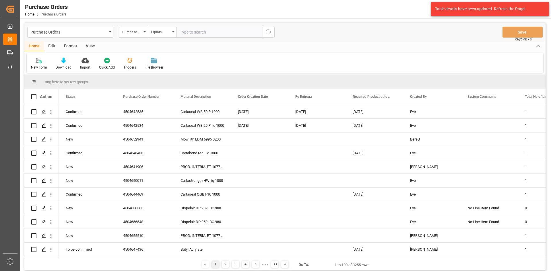
click at [188, 35] on input "text" at bounding box center [220, 32] width 86 height 11
paste input "4504584519"
type input "4504584519"
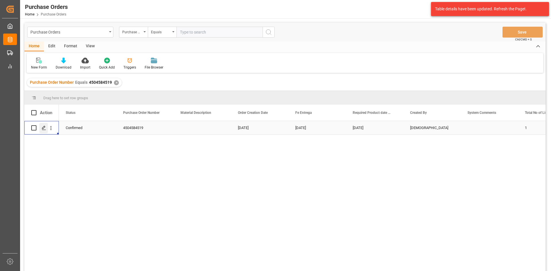
click at [47, 131] on div "Press SPACE to select this row." at bounding box center [43, 128] width 9 height 11
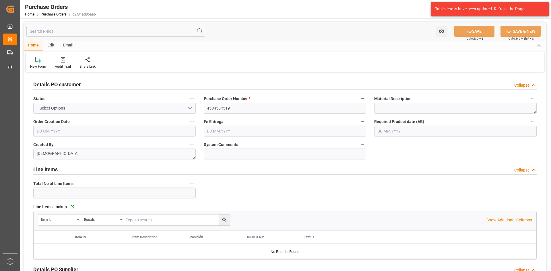
type input "1"
type input "[DATE]"
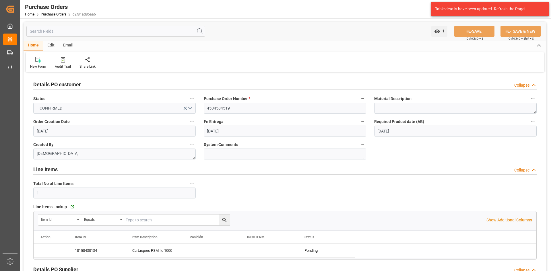
type input "[DATE]"
